Goal: Task Accomplishment & Management: Use online tool/utility

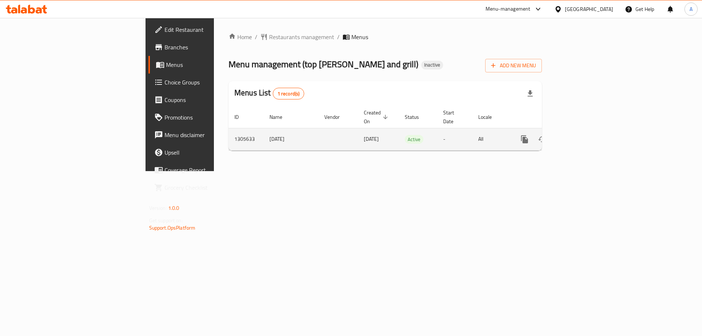
click at [586, 131] on link "enhanced table" at bounding box center [578, 140] width 18 height 18
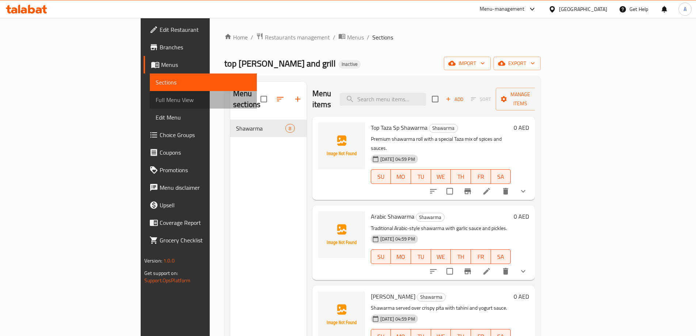
click at [156, 98] on span "Full Menu View" at bounding box center [203, 99] width 95 height 9
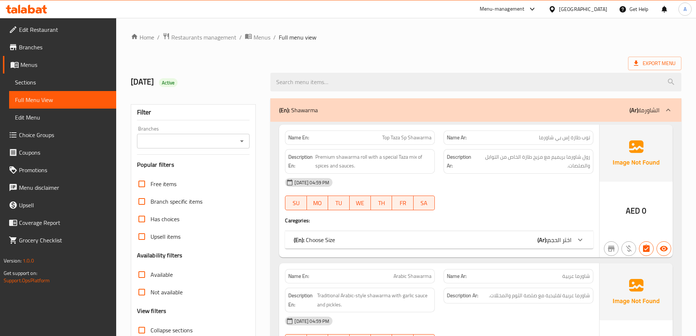
click at [33, 81] on span "Sections" at bounding box center [62, 82] width 95 height 9
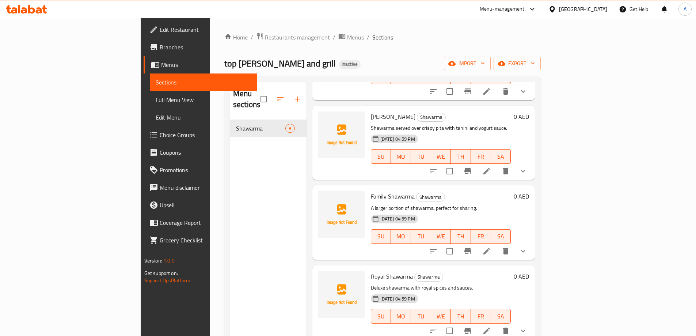
scroll to position [139, 0]
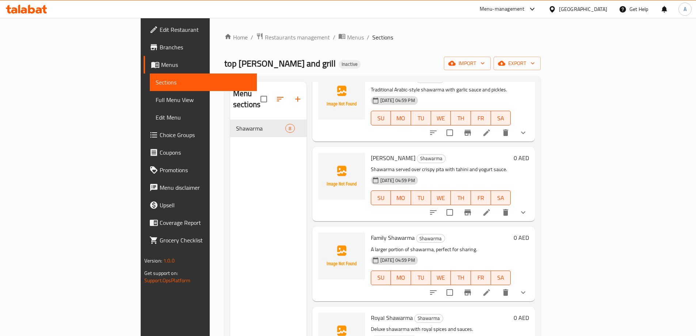
click at [150, 91] on link "Full Menu View" at bounding box center [203, 100] width 107 height 18
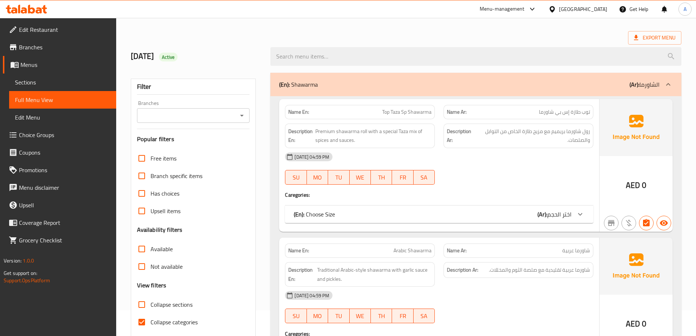
scroll to position [37, 0]
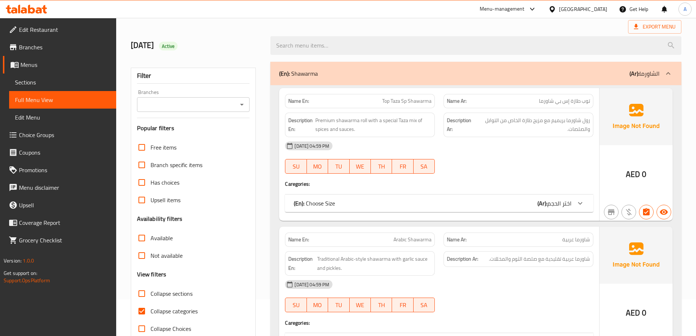
click at [162, 310] on span "Collapse categories" at bounding box center [174, 311] width 47 height 9
click at [151, 310] on input "Collapse categories" at bounding box center [142, 311] width 18 height 18
checkbox input "false"
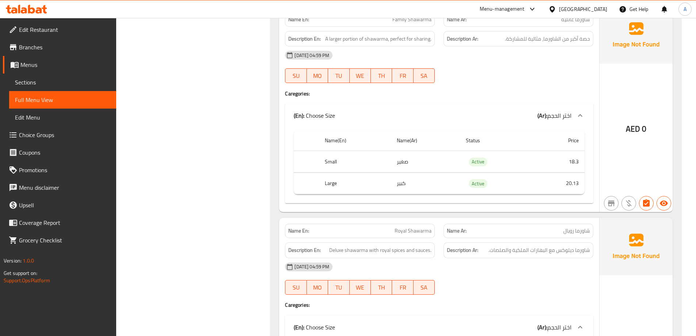
scroll to position [0, 0]
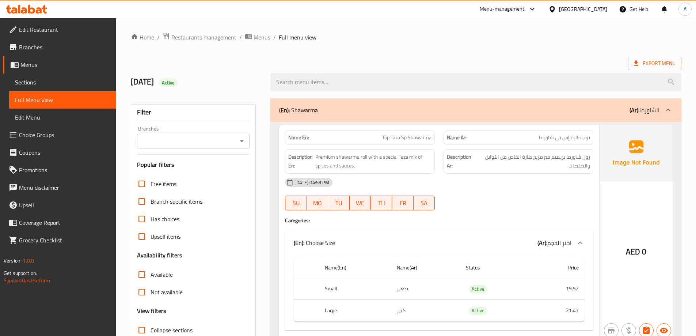
click at [48, 51] on span "Branches" at bounding box center [64, 47] width 91 height 9
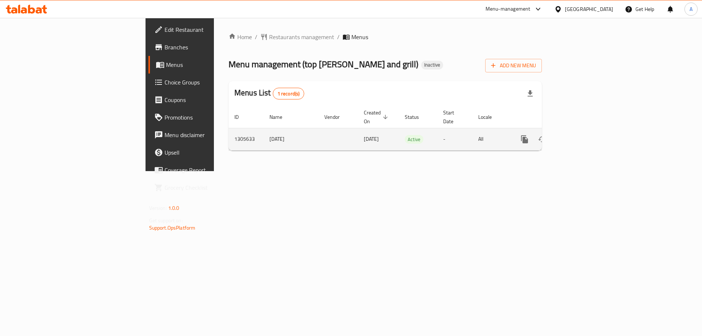
click at [586, 131] on link "enhanced table" at bounding box center [578, 140] width 18 height 18
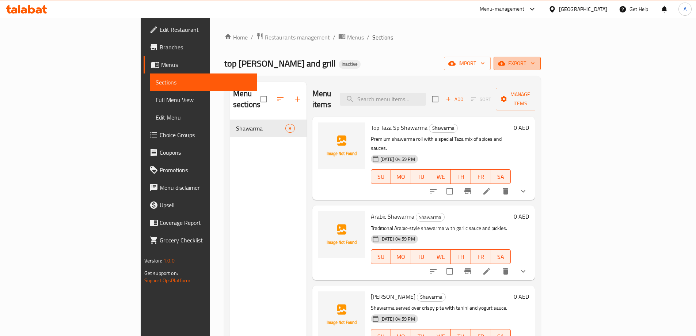
click at [535, 62] on span "export" at bounding box center [517, 63] width 35 height 9
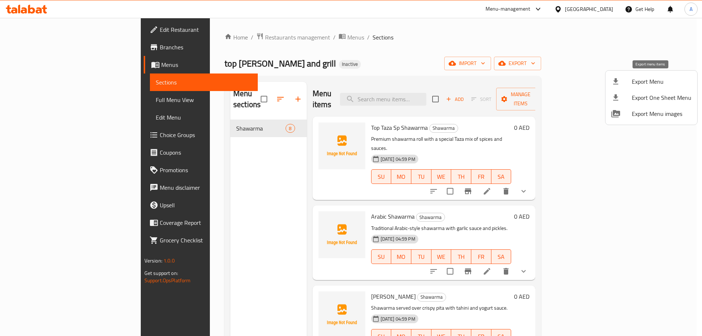
click at [634, 78] on span "Export Menu" at bounding box center [662, 81] width 60 height 9
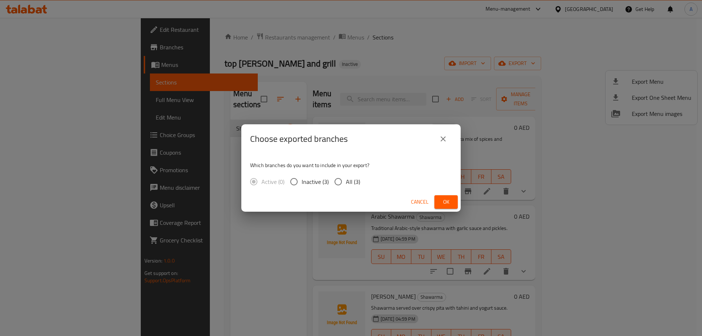
click at [347, 178] on span "All (3)" at bounding box center [353, 181] width 14 height 9
click at [346, 178] on input "All (3)" at bounding box center [337, 181] width 15 height 15
radio input "true"
click at [454, 202] on button "Ok" at bounding box center [445, 202] width 23 height 14
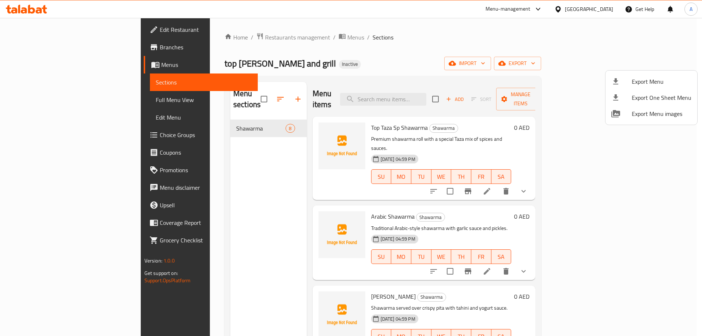
click at [200, 34] on div at bounding box center [351, 168] width 702 height 336
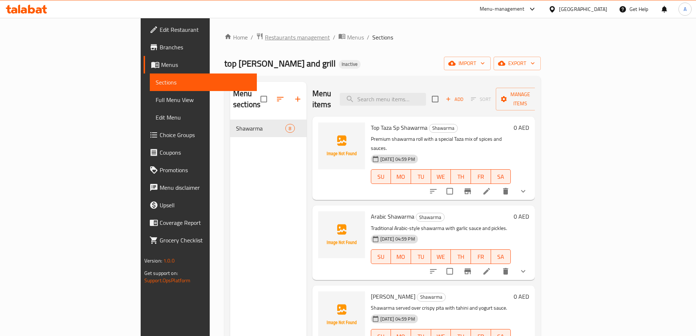
click at [265, 35] on span "Restaurants management" at bounding box center [297, 37] width 65 height 9
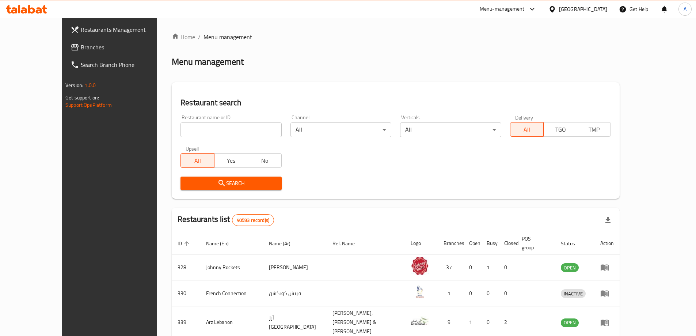
click at [81, 48] on span "Branches" at bounding box center [126, 47] width 91 height 9
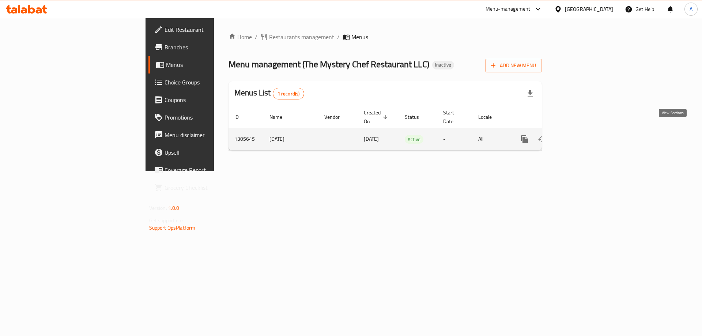
click at [586, 131] on link "enhanced table" at bounding box center [578, 140] width 18 height 18
